Goal: Task Accomplishment & Management: Complete application form

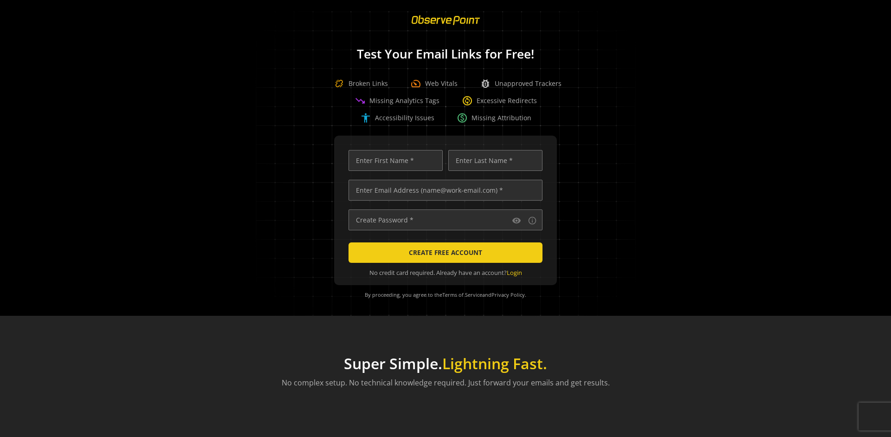
scroll to position [0, 3003]
click at [443, 190] on input "text" at bounding box center [446, 190] width 194 height 21
type input "qatest+01961150-c66e-70cb-b5f0-c15d2ee3146a-73922@observepoint.com"
click at [393, 160] on input "text" at bounding box center [396, 160] width 94 height 21
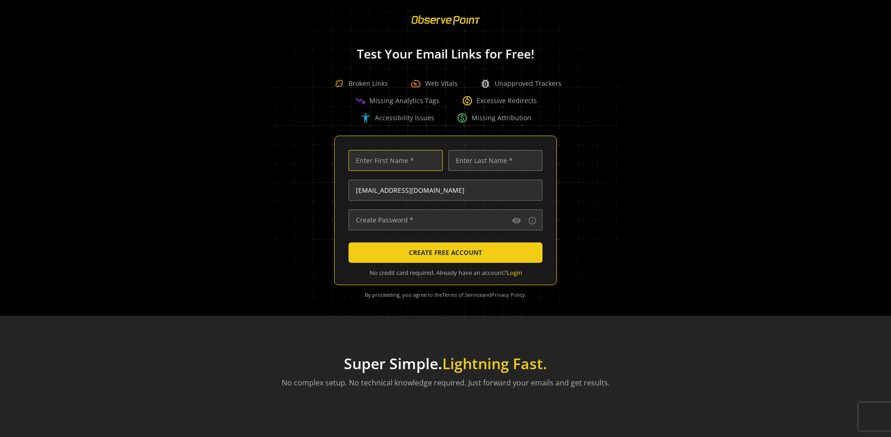
scroll to position [0, 0]
type input "Test"
click at [493, 160] on input "text" at bounding box center [495, 160] width 94 height 21
type input "Test"
click at [443, 220] on input "text" at bounding box center [446, 219] width 194 height 21
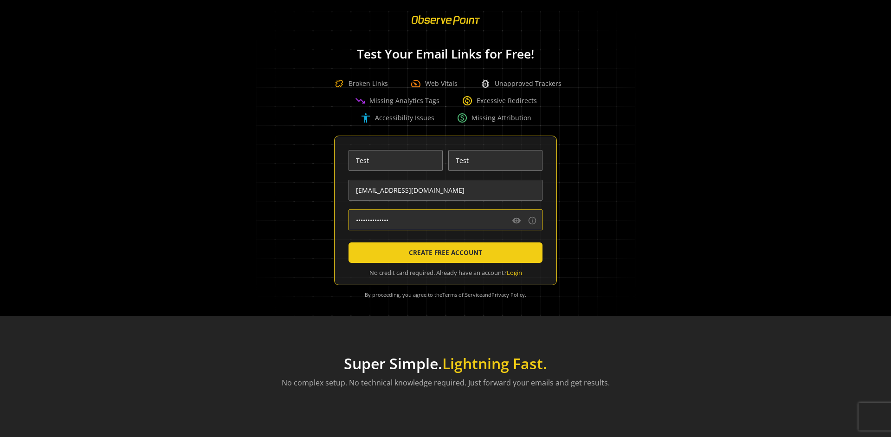
type input "••••••••••••••"
click at [443, 253] on span "CREATE FREE ACCOUNT" at bounding box center [445, 252] width 73 height 17
